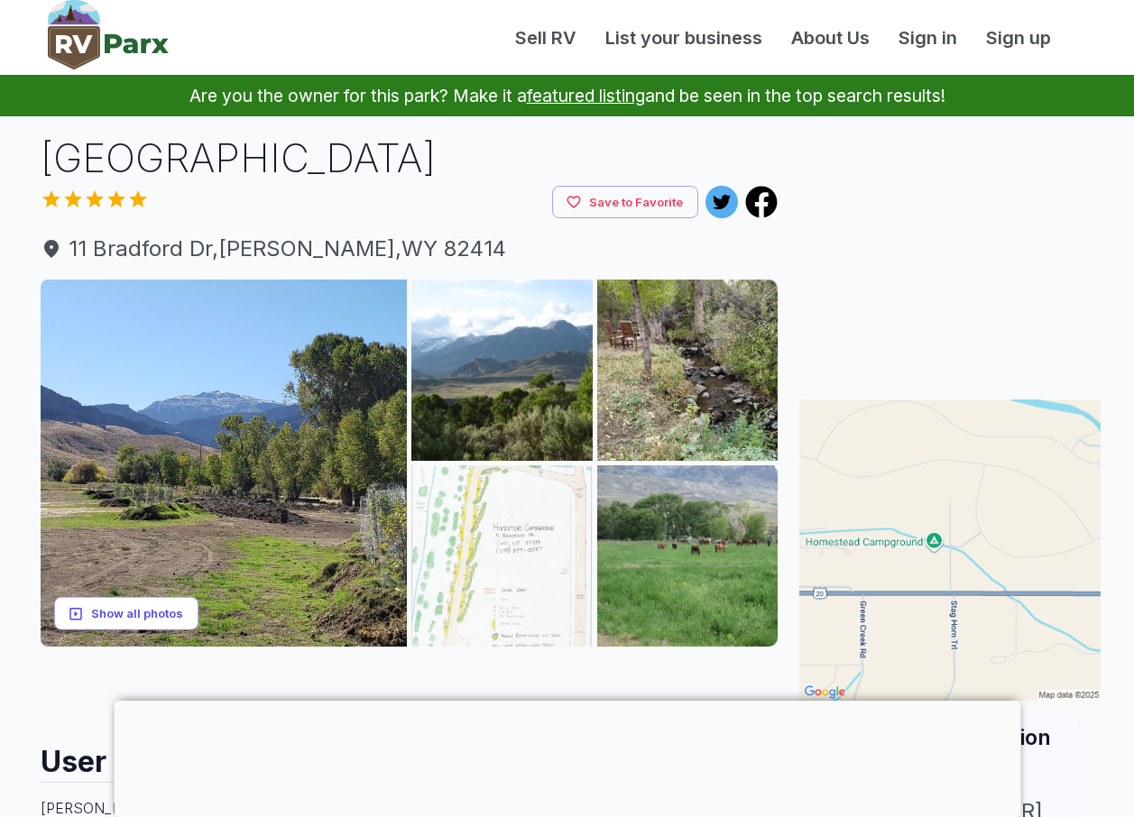
click at [127, 607] on button "Show all photos" at bounding box center [126, 613] width 144 height 33
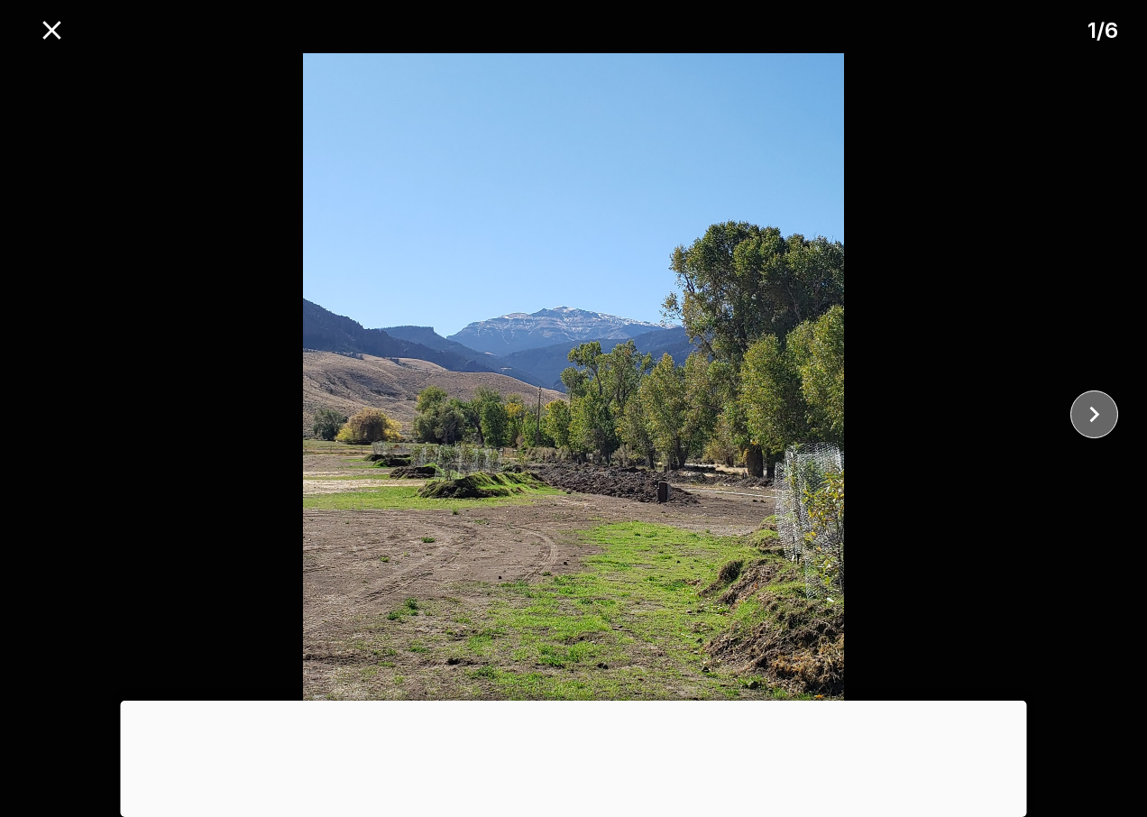
click at [1092, 406] on icon "close" at bounding box center [1095, 415] width 32 height 32
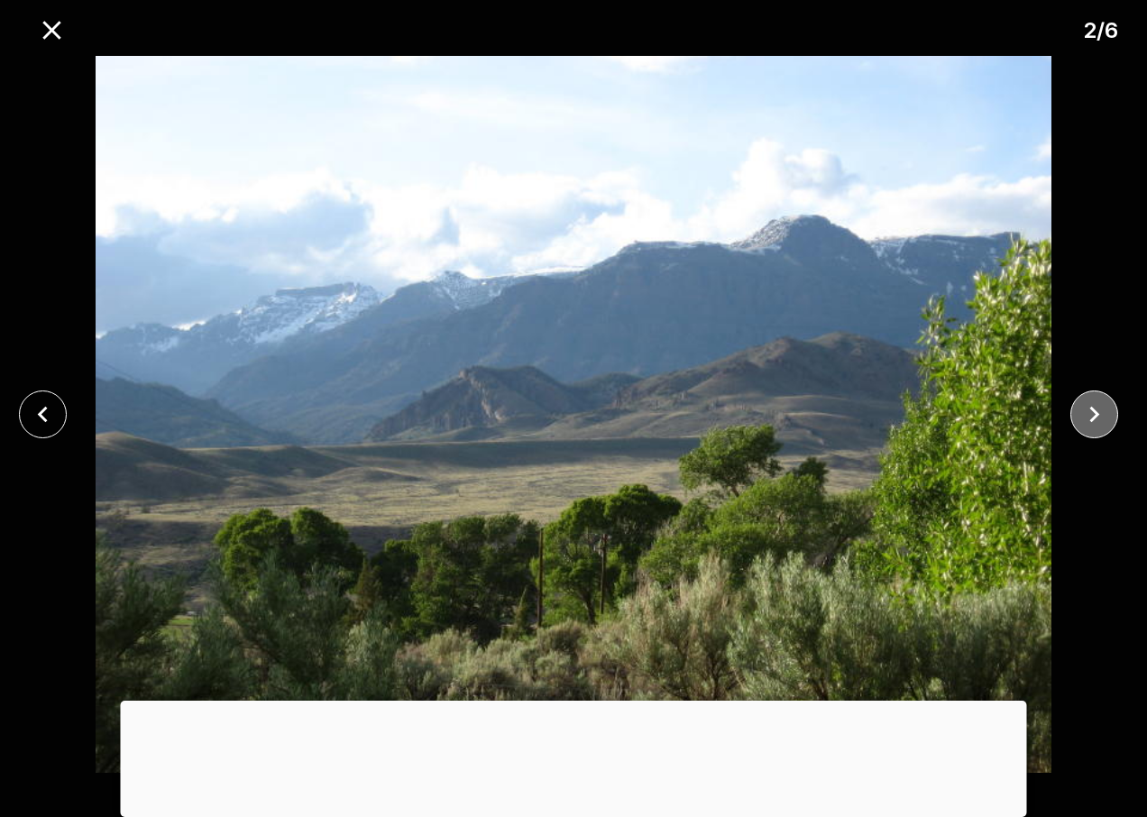
click at [1093, 407] on icon "close" at bounding box center [1095, 415] width 32 height 32
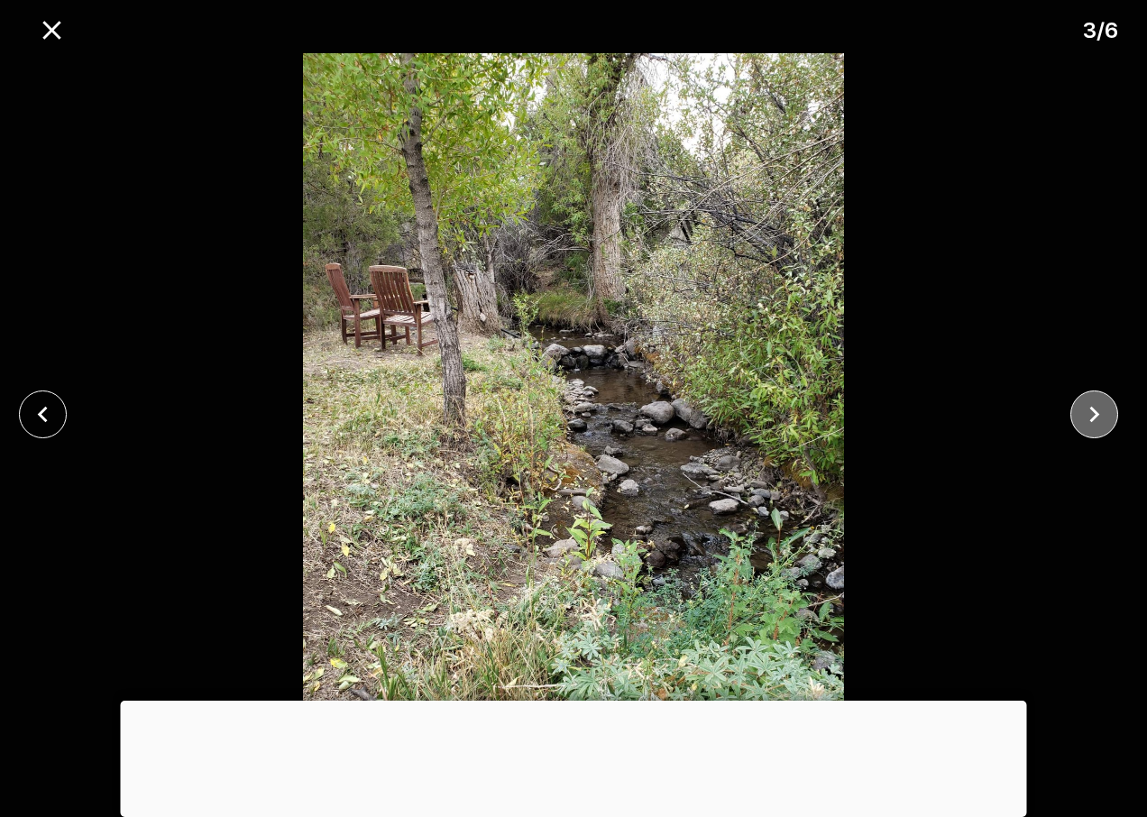
click at [1093, 408] on icon "close" at bounding box center [1095, 415] width 32 height 32
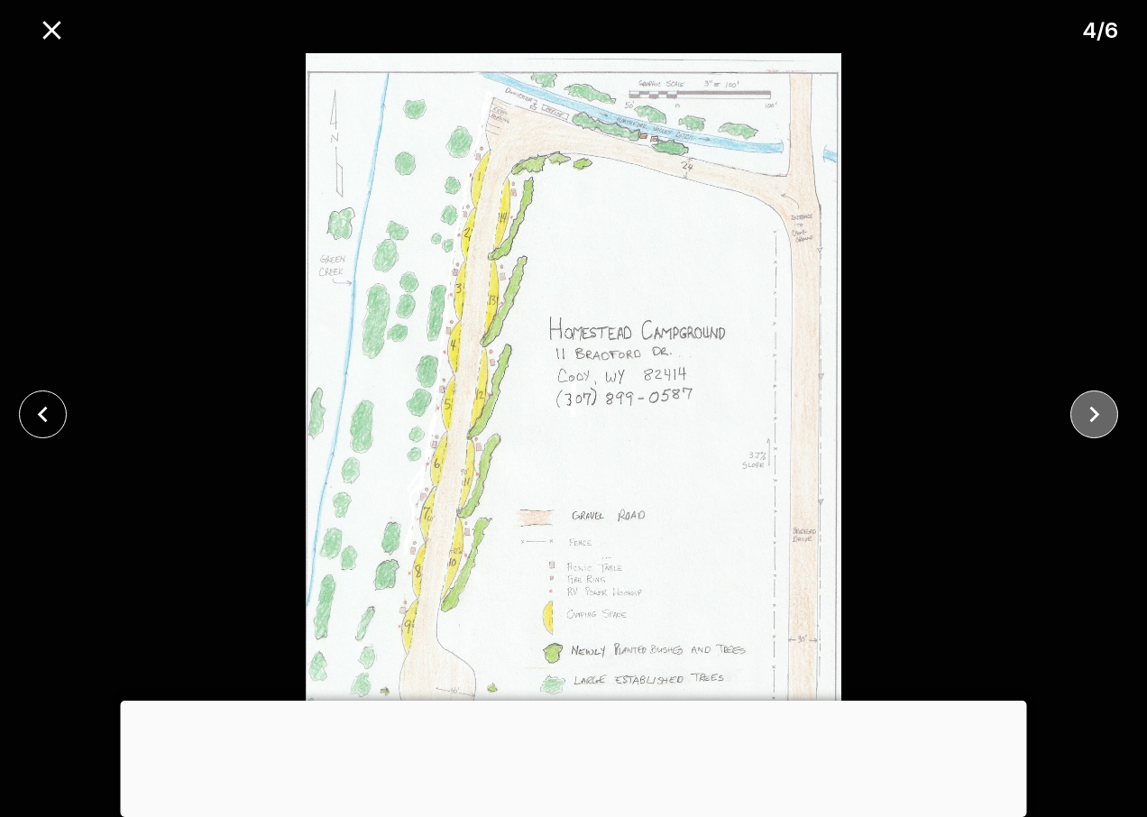
click at [1094, 409] on icon "close" at bounding box center [1095, 415] width 32 height 32
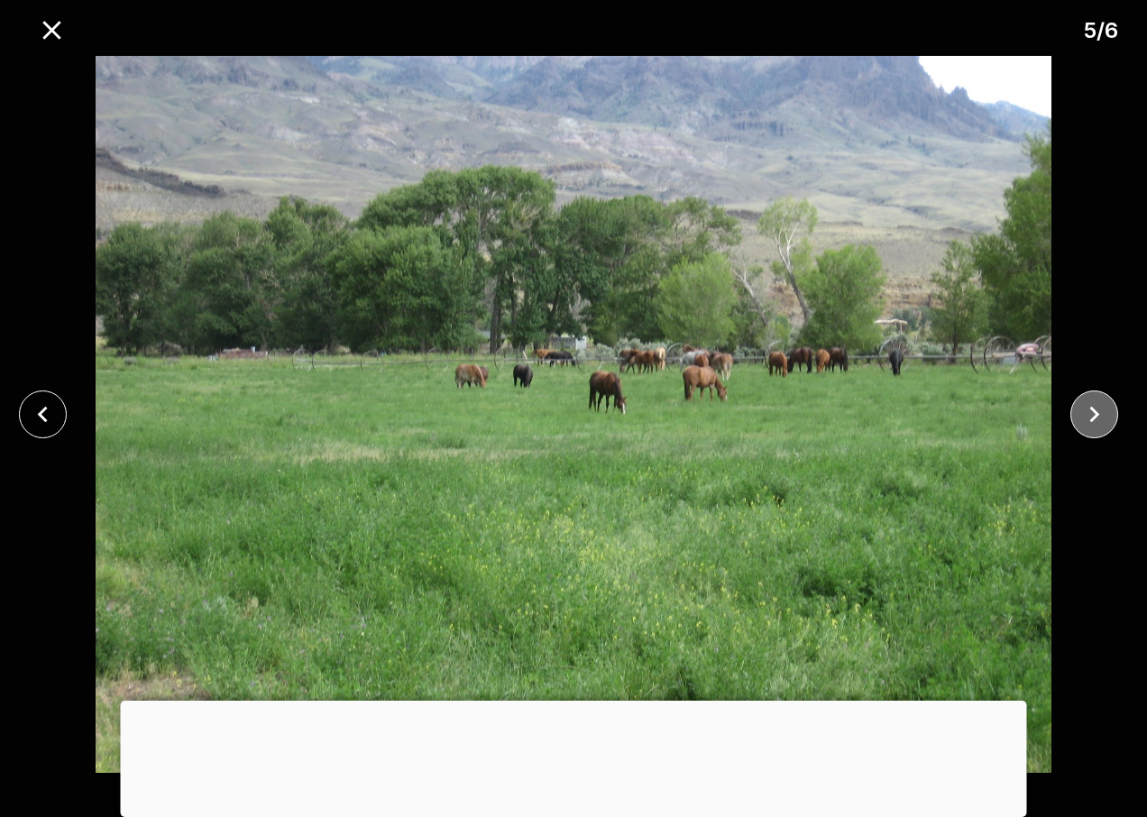
click at [1094, 409] on icon "close" at bounding box center [1095, 415] width 32 height 32
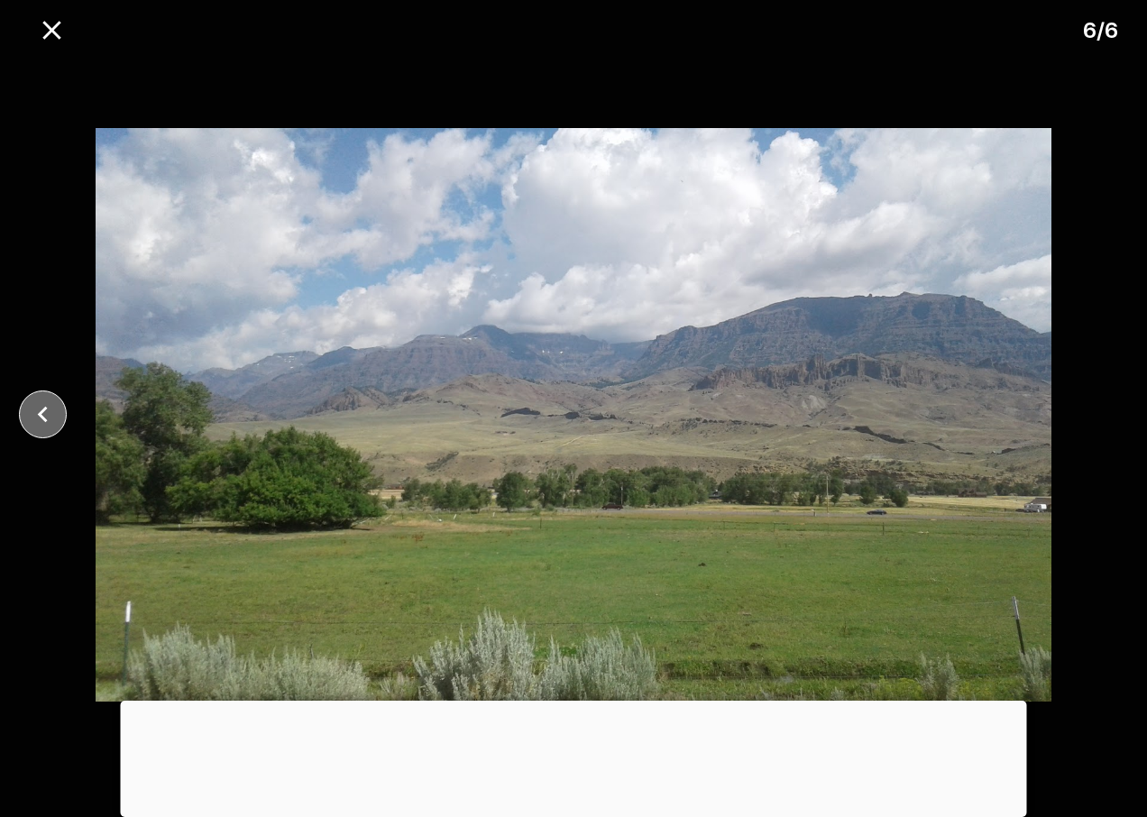
click at [38, 406] on icon "close" at bounding box center [43, 415] width 32 height 32
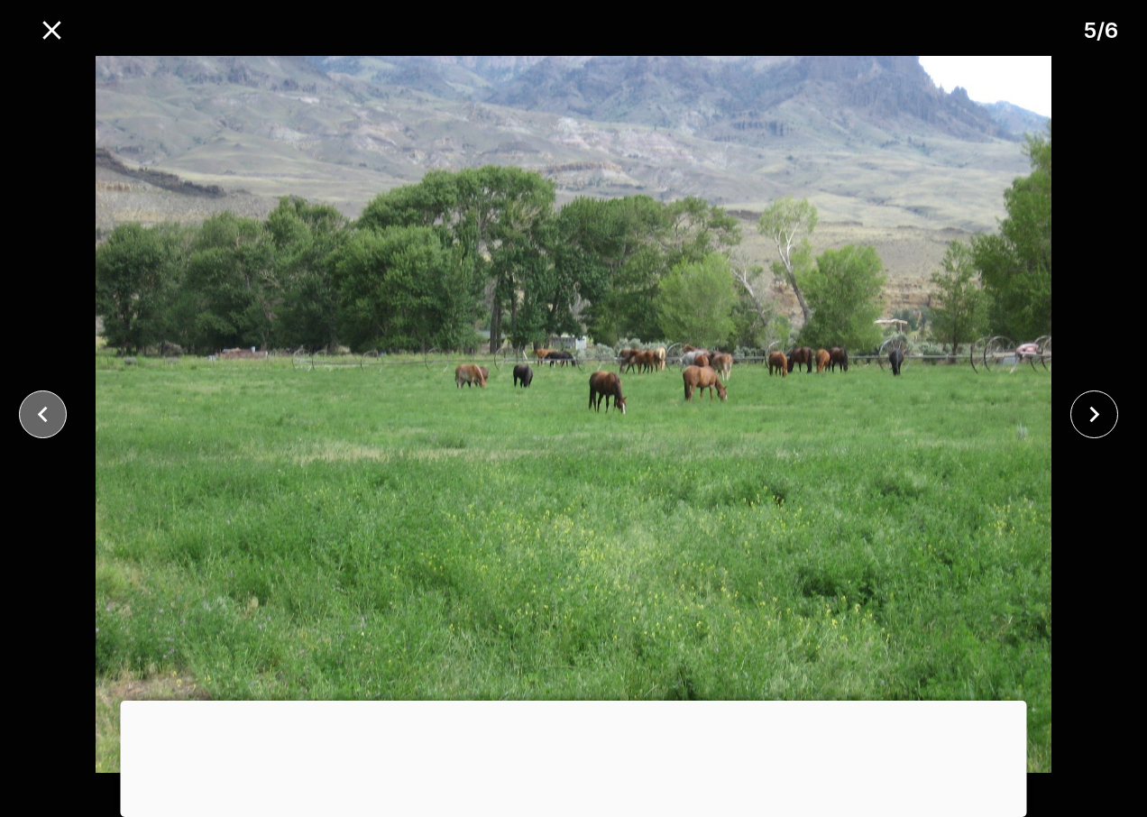
click at [38, 406] on icon "close" at bounding box center [43, 415] width 32 height 32
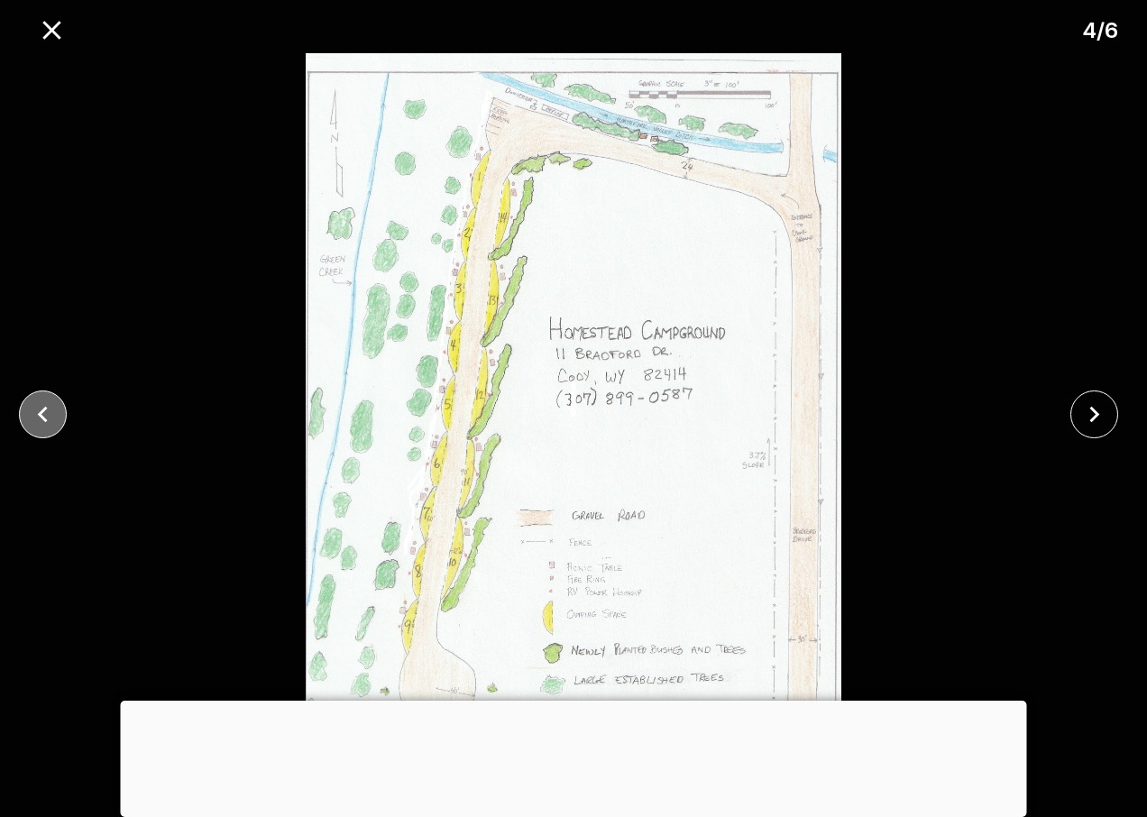
click at [38, 406] on icon "close" at bounding box center [43, 415] width 32 height 32
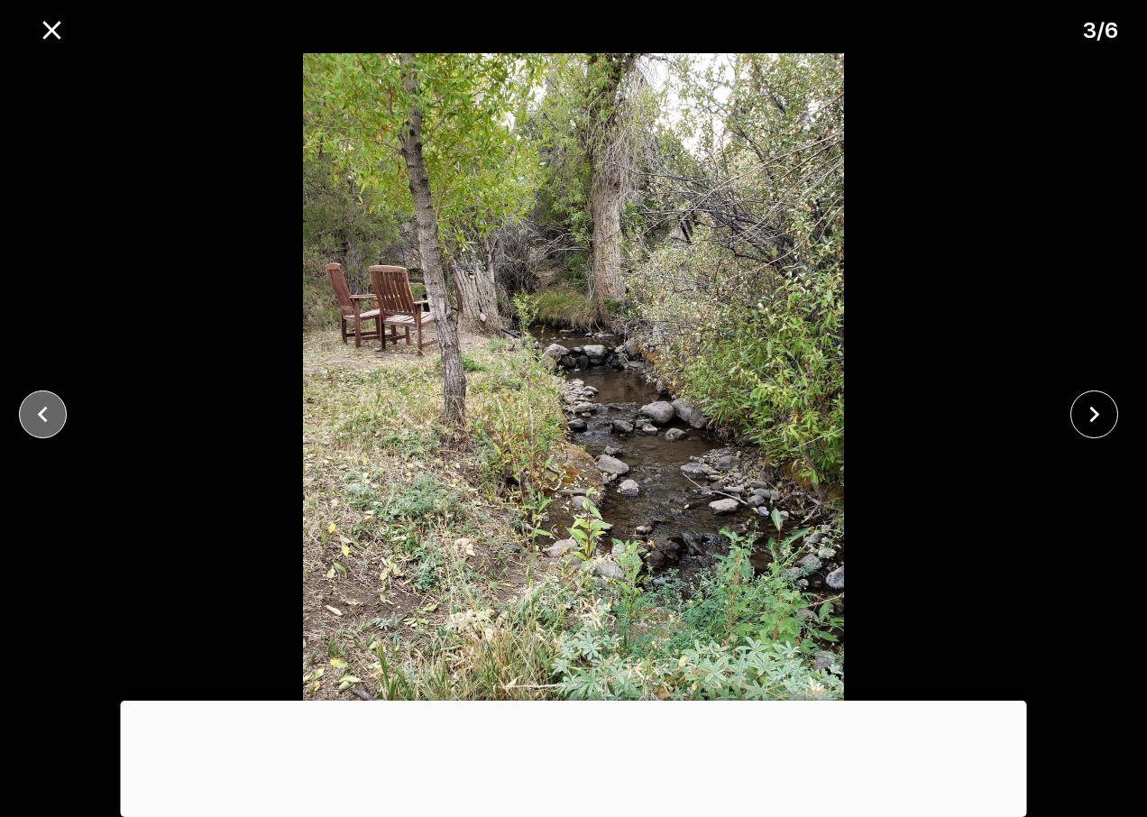
click at [38, 406] on icon "close" at bounding box center [43, 415] width 32 height 32
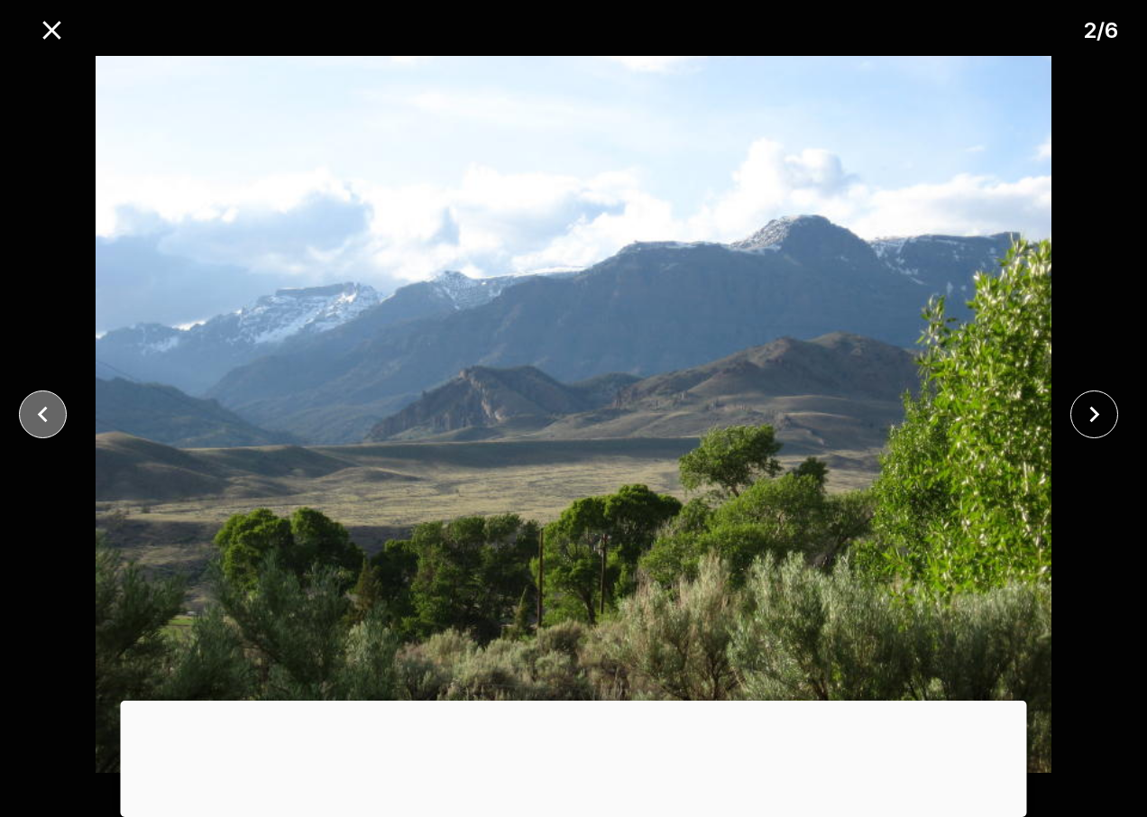
click at [38, 405] on icon "close" at bounding box center [43, 415] width 32 height 32
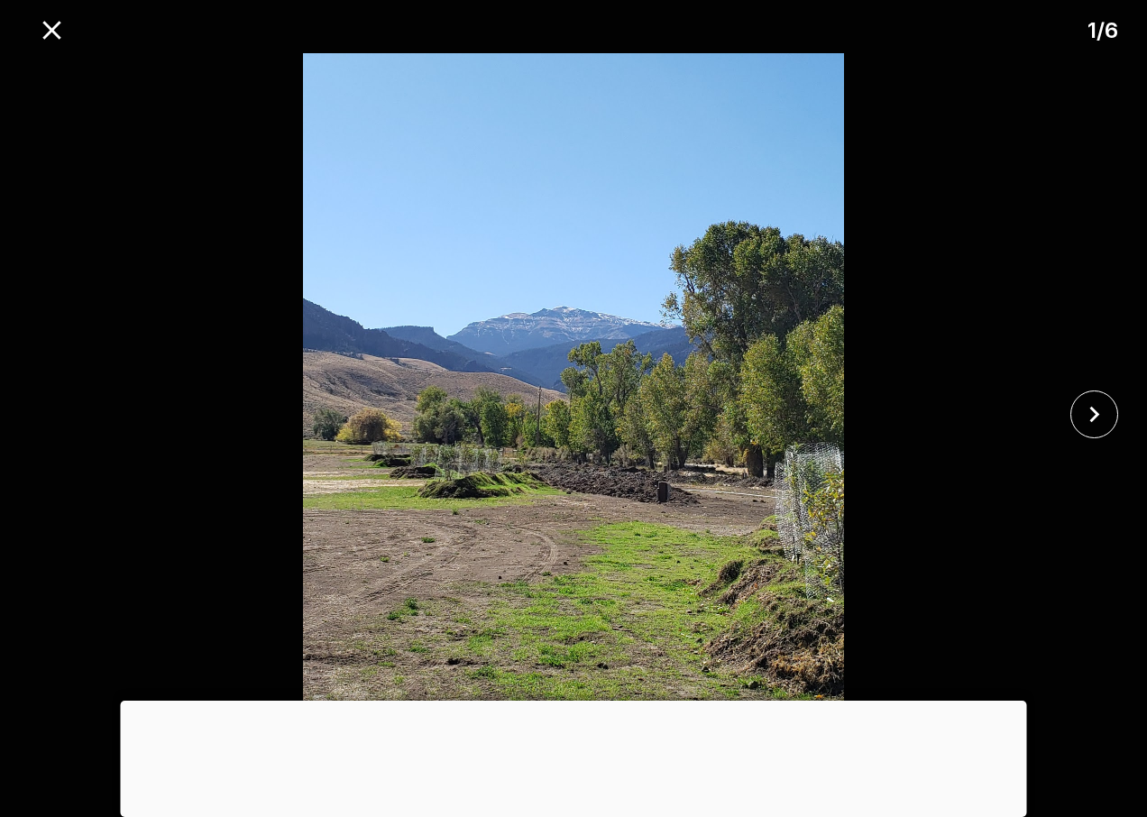
click at [39, 405] on div at bounding box center [573, 414] width 1147 height 723
click at [53, 21] on icon "close" at bounding box center [52, 30] width 32 height 32
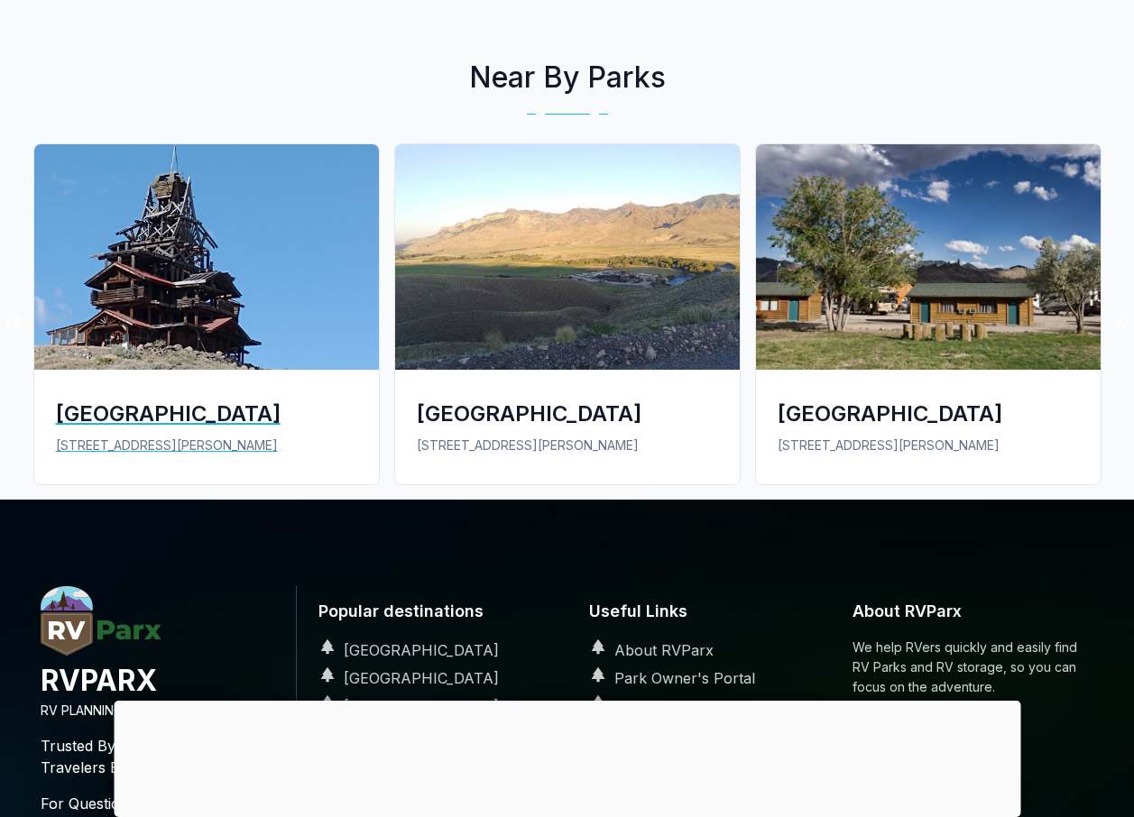
scroll to position [992, 0]
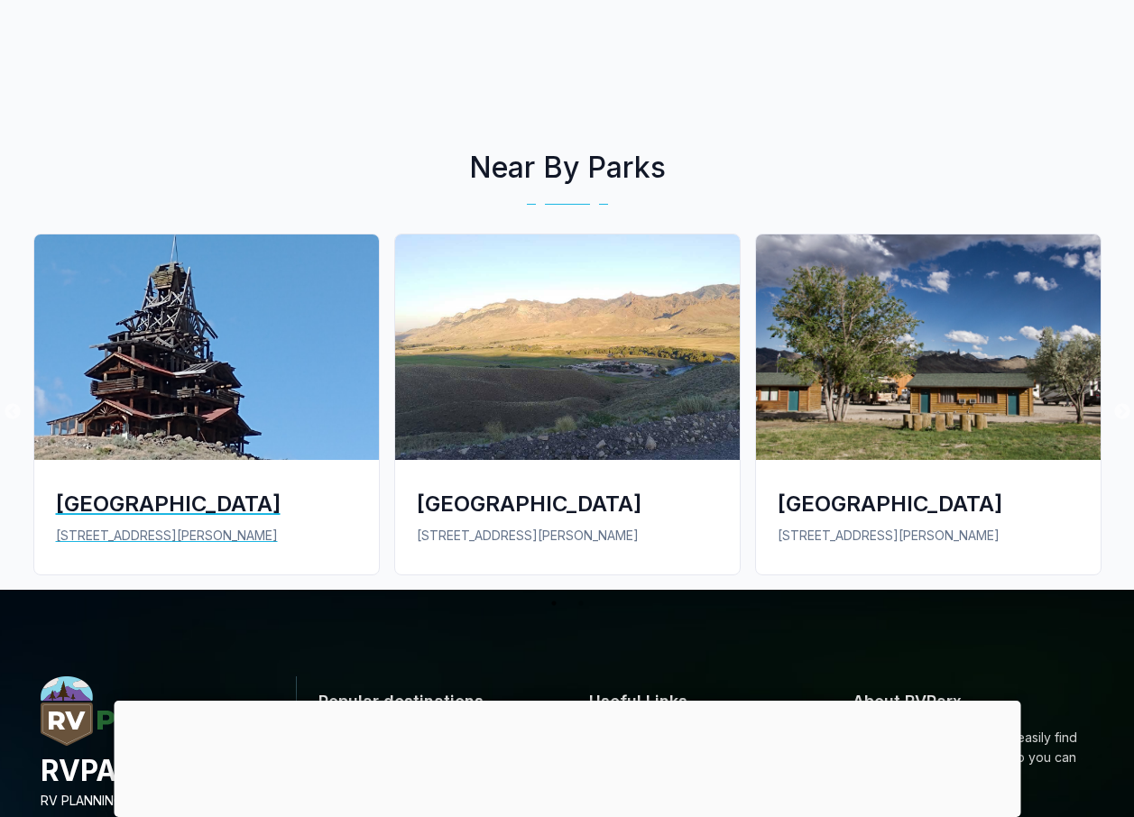
click at [205, 489] on div "[GEOGRAPHIC_DATA]" at bounding box center [206, 504] width 301 height 30
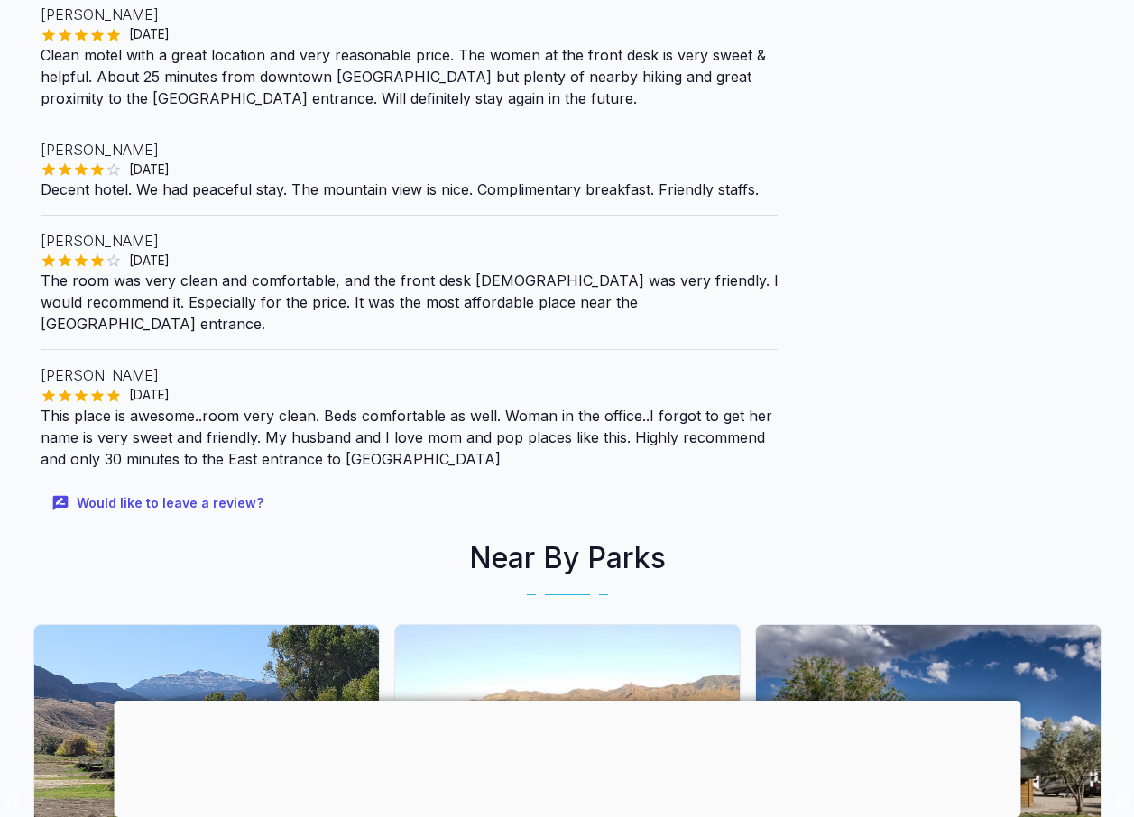
scroll to position [812, 0]
